Goal: Task Accomplishment & Management: Manage account settings

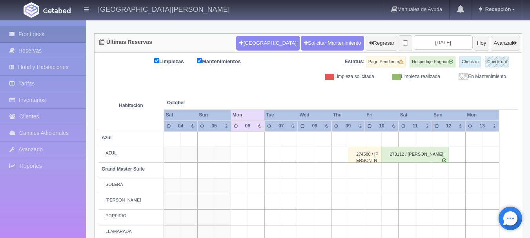
scroll to position [66, 0]
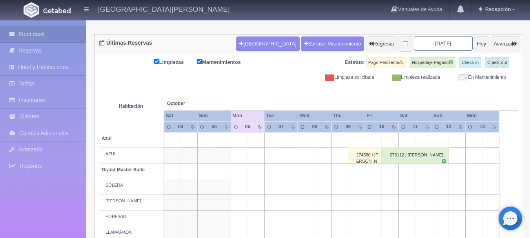
click at [431, 46] on input "2025-10-06" at bounding box center [443, 43] width 59 height 15
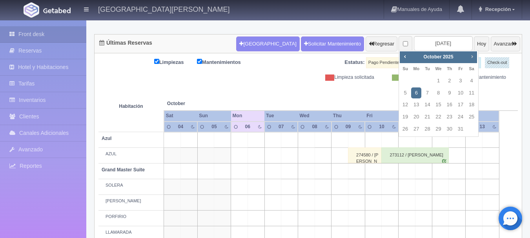
click at [475, 58] on span "Next" at bounding box center [472, 56] width 6 height 6
click at [427, 130] on link "30" at bounding box center [427, 129] width 10 height 11
type input "[DATE]"
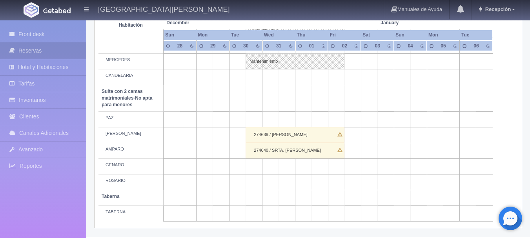
scroll to position [615, 0]
click at [320, 150] on div "274640 / SRTA. [PERSON_NAME]" at bounding box center [295, 151] width 99 height 16
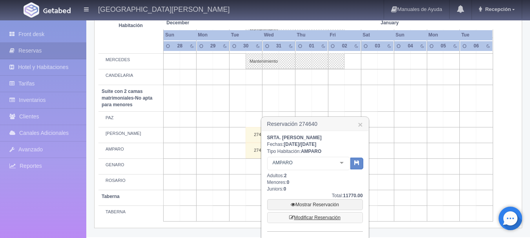
click at [320, 215] on link "Modificar Reservación" at bounding box center [315, 217] width 96 height 11
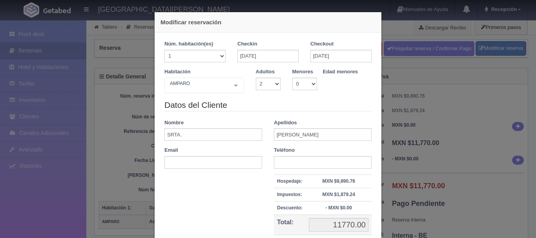
select select "2"
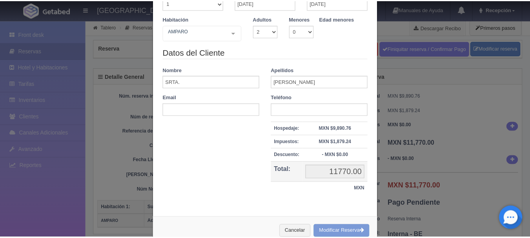
scroll to position [34, 0]
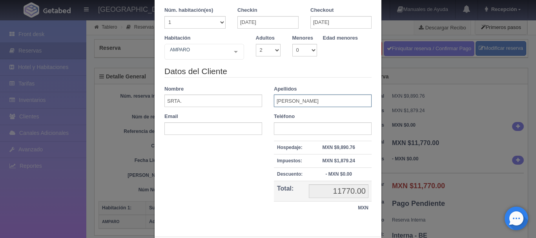
drag, startPoint x: 304, startPoint y: 96, endPoint x: 240, endPoint y: 115, distance: 67.3
click at [240, 115] on div "Datos del Cliente Nombre SRTA. Apellidos [PERSON_NAME] Email Teléfono Hospedaje…" at bounding box center [267, 145] width 219 height 158
type input "[PERSON_NAME]"
drag, startPoint x: 218, startPoint y: 103, endPoint x: 122, endPoint y: 114, distance: 96.3
click at [122, 114] on div "Modificar reservación Núm. habitación(es) 1 2 3 4 5 6 7 8 9 10 11 12 13 14 15 1…" at bounding box center [268, 119] width 536 height 238
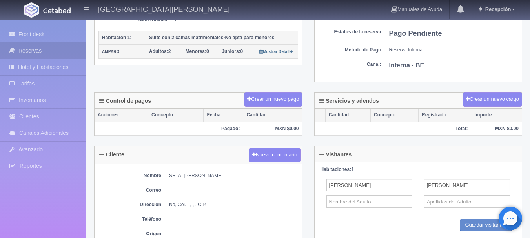
scroll to position [184, 0]
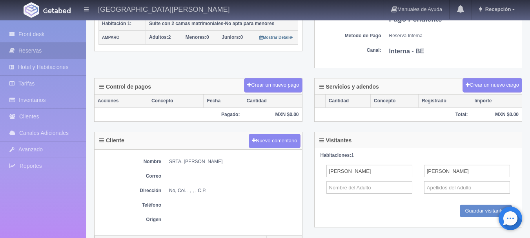
click at [195, 166] on div "Nombre SRTA. MARION Correo Dirección No, Col. , , , , C.P. Teléfono Origen" at bounding box center [198, 193] width 207 height 86
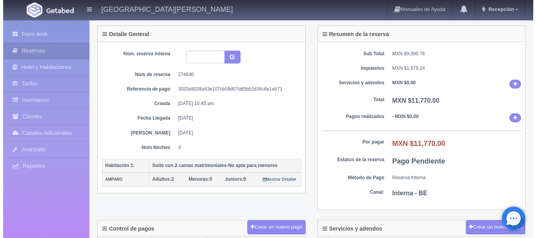
scroll to position [0, 0]
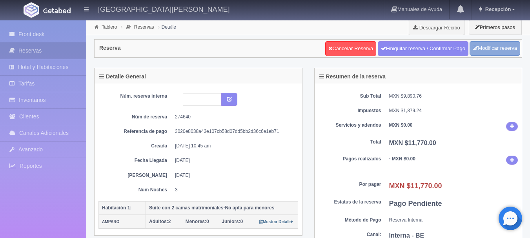
click at [481, 53] on link "Modificar reserva" at bounding box center [495, 48] width 51 height 15
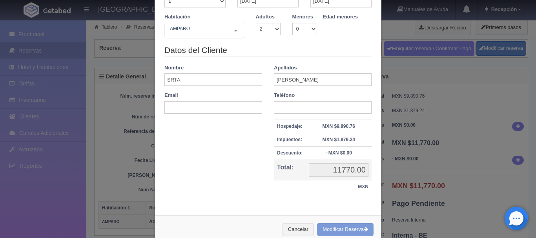
scroll to position [73, 0]
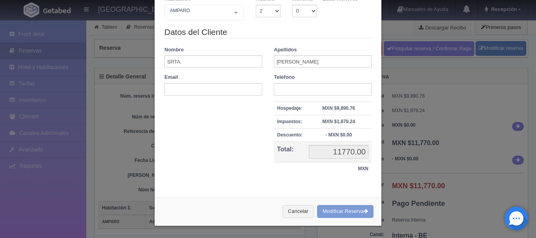
click at [333, 215] on div "Cancelar Modificar Reserva" at bounding box center [268, 211] width 227 height 29
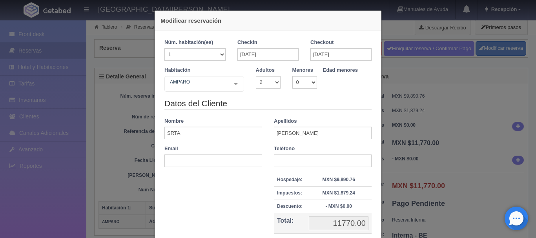
scroll to position [0, 0]
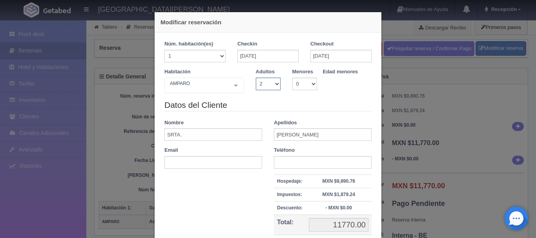
click at [274, 87] on select "1 2 3 4 5 6 7 8 9 10" at bounding box center [268, 84] width 25 height 13
click at [256, 78] on select "1 2 3 4 5 6 7 8 9 10" at bounding box center [268, 84] width 25 height 13
click at [266, 84] on select "1 2 3 4 5 6 7 8 9 10" at bounding box center [268, 84] width 25 height 13
select select "1"
click at [256, 78] on select "1 2 3 4 5 6 7 8 9 10" at bounding box center [268, 84] width 25 height 13
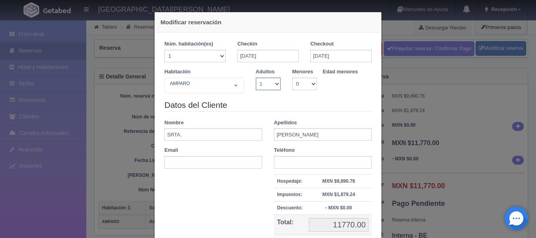
checkbox input "false"
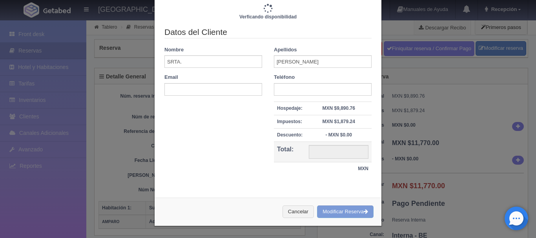
type input "11770.00"
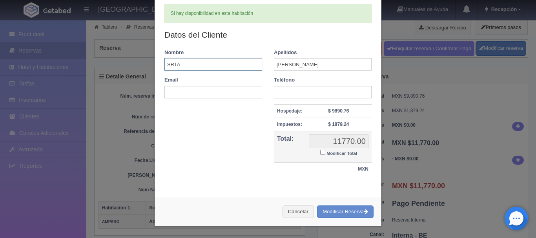
drag, startPoint x: 196, startPoint y: 65, endPoint x: 155, endPoint y: 85, distance: 45.8
click at [155, 85] on div "Núm. habitación(es) 1 2 3 4 5 6 7 8 9 10 11 12 13 14 15 16 17 18 19 20 Checkin …" at bounding box center [268, 64] width 227 height 254
type input "ERICA"
click at [343, 209] on button "Modificar Reserva" at bounding box center [345, 212] width 56 height 13
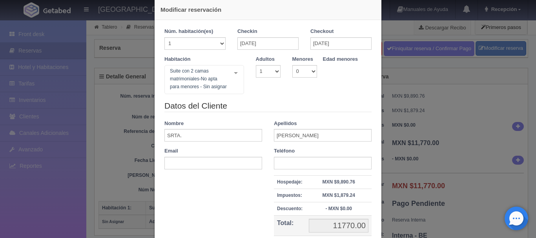
scroll to position [8, 0]
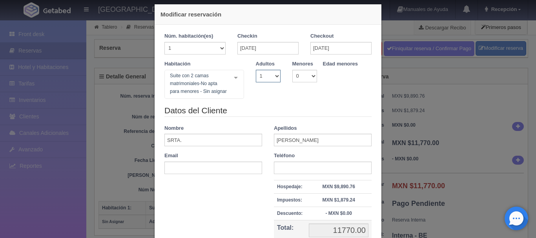
click at [273, 77] on select "1 2 3 4 5 6 7 8 9 10" at bounding box center [268, 76] width 25 height 13
click at [233, 76] on div "Suite con 2 camas matrimoniales-No apta para menores - Sin asignar Suite con 2 …" at bounding box center [204, 84] width 80 height 29
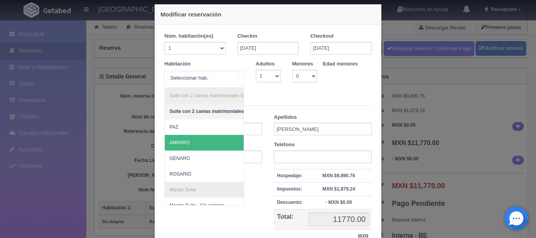
click at [209, 144] on span "AMPARO" at bounding box center [247, 143] width 164 height 16
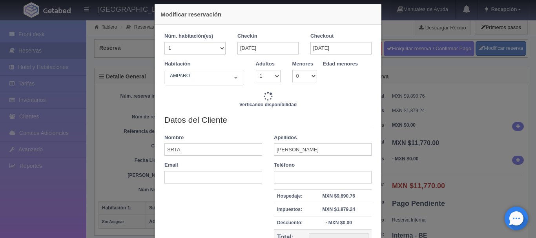
type input "11770.00"
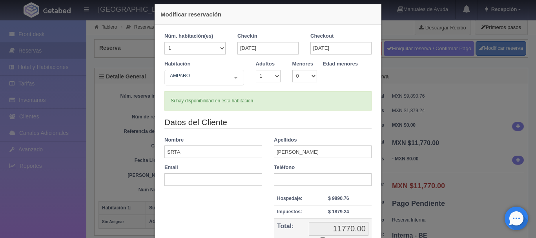
scroll to position [86, 0]
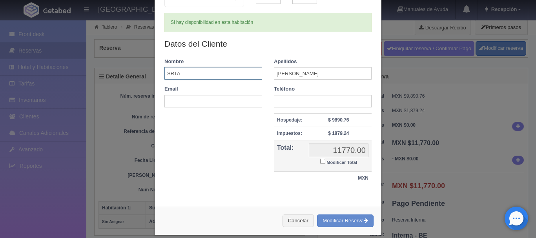
drag, startPoint x: 215, startPoint y: 72, endPoint x: 147, endPoint y: 72, distance: 67.9
click at [150, 72] on div "Modificar reservación Núm. habitación(es) 1 2 3 4 5 6 7 8 9 10 11 12 13 14 15 1…" at bounding box center [267, 80] width 235 height 333
type input "[PERSON_NAME]"
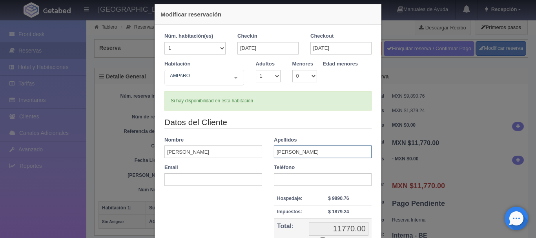
type input "[PERSON_NAME]"
click at [268, 72] on select "1 2 3 4 5 6 7 8 9 10" at bounding box center [268, 76] width 25 height 13
select select "2"
click at [256, 70] on select "1 2 3 4 5 6 7 8 9 10" at bounding box center [268, 76] width 25 height 13
checkbox input "false"
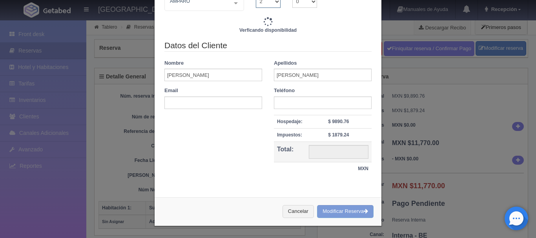
type input "11770.00"
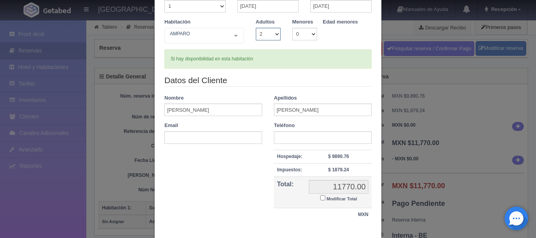
scroll to position [95, 0]
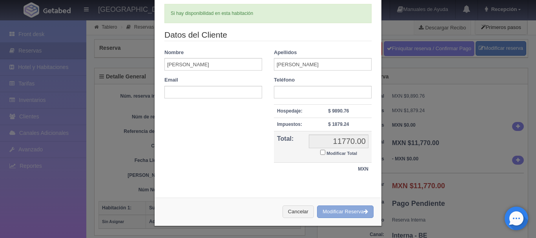
click at [338, 213] on button "Modificar Reserva" at bounding box center [345, 212] width 56 height 13
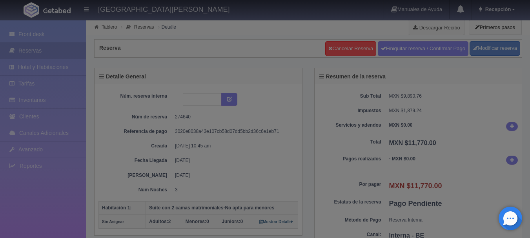
select select "2"
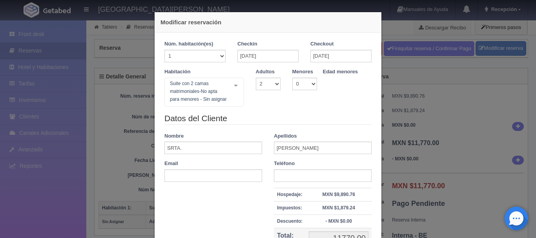
click at [421, 133] on div "Modificar reservación Núm. habitación(es) 1 2 3 4 5 6 7 8 9 10 11 12 13 14 15 1…" at bounding box center [268, 119] width 536 height 238
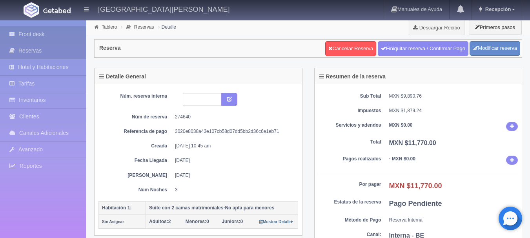
click at [58, 36] on link "Front desk" at bounding box center [43, 34] width 86 height 16
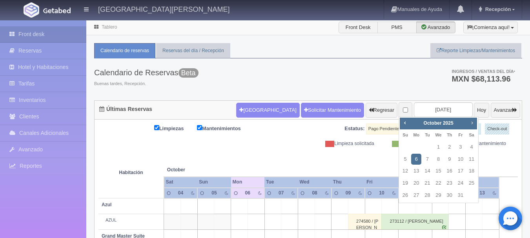
click at [471, 118] on link "Next" at bounding box center [472, 122] width 9 height 9
click at [428, 196] on link "30" at bounding box center [427, 195] width 10 height 11
type input "[DATE]"
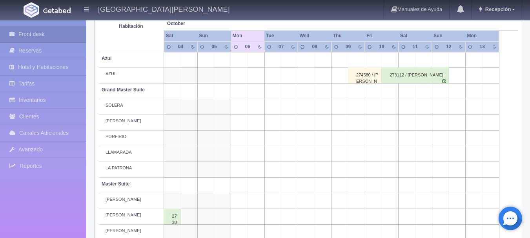
scroll to position [275, 0]
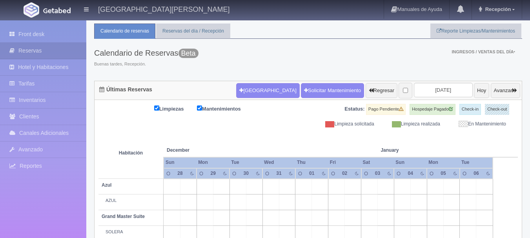
scroll to position [20, 0]
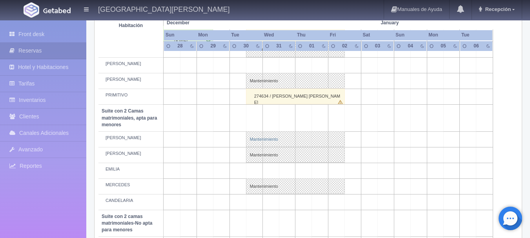
scroll to position [637, 0]
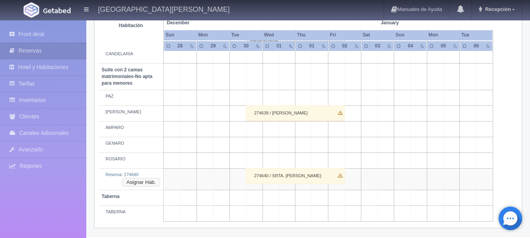
click at [149, 184] on button "Asignar Hab." at bounding box center [141, 182] width 38 height 9
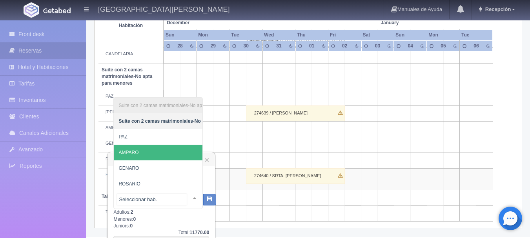
click at [144, 146] on span "AMPARO" at bounding box center [196, 153] width 164 height 16
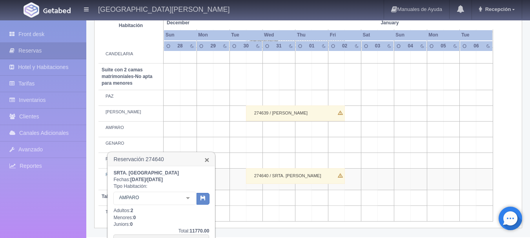
click at [207, 160] on link "×" at bounding box center [206, 160] width 5 height 8
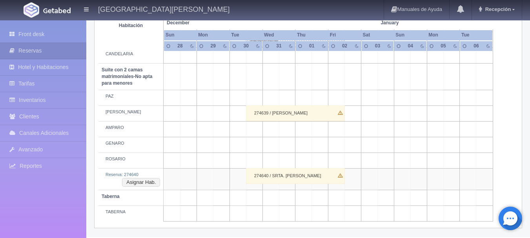
click at [268, 174] on div "274640 / SRTA. MARION" at bounding box center [295, 176] width 99 height 16
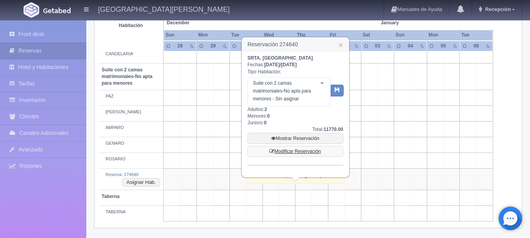
click at [277, 151] on link "Modificar Reservación" at bounding box center [296, 151] width 96 height 11
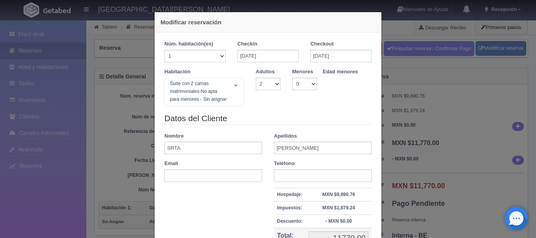
click at [392, 71] on div "Modificar reservación Núm. habitación(es) 1 2 3 4 5 6 7 8 9 10 11 12 13 14 15 1…" at bounding box center [268, 119] width 536 height 238
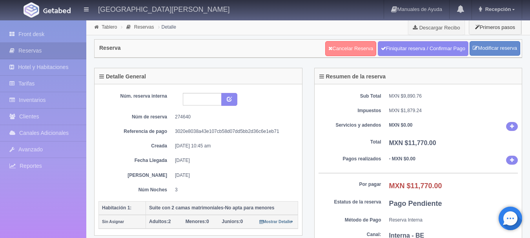
click at [355, 48] on link "Cancelar Reserva" at bounding box center [350, 48] width 51 height 15
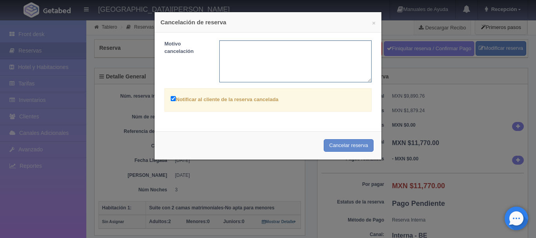
click at [247, 53] on textarea at bounding box center [295, 61] width 153 height 42
type textarea "SE RESRVÓ . ."
click at [349, 149] on button "Cancelar reserva" at bounding box center [349, 145] width 50 height 13
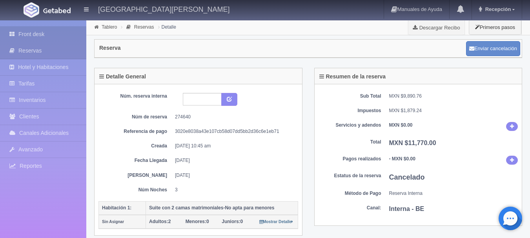
click at [55, 36] on link "Front desk" at bounding box center [43, 34] width 86 height 16
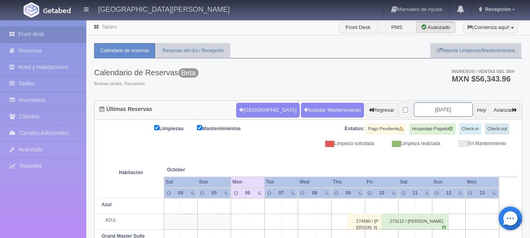
click at [433, 108] on input "[DATE]" at bounding box center [443, 109] width 59 height 15
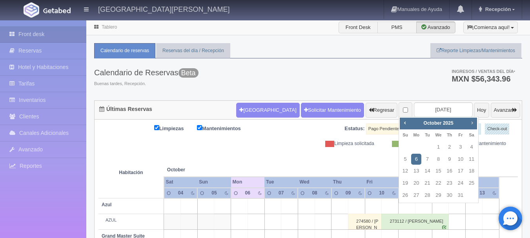
click at [474, 123] on span "Next" at bounding box center [472, 123] width 6 height 6
click at [404, 126] on link "Prev" at bounding box center [404, 122] width 9 height 9
click at [428, 192] on link "30" at bounding box center [427, 195] width 10 height 11
type input "[DATE]"
